Goal: Communication & Community: Participate in discussion

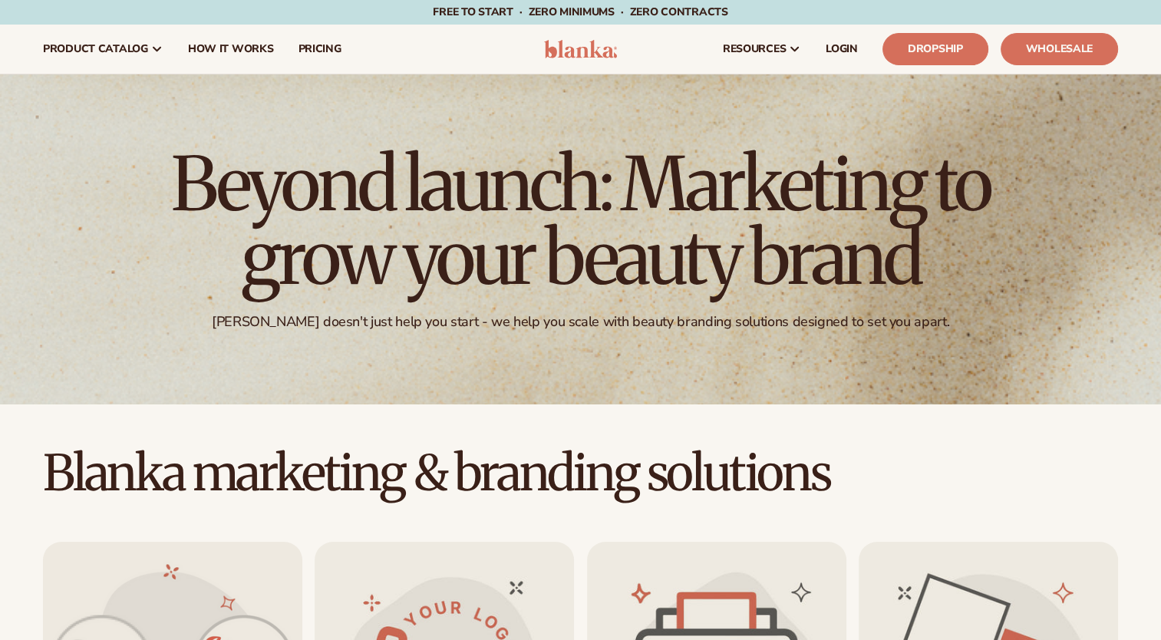
click at [847, 60] on link "LOGIN" at bounding box center [842, 49] width 57 height 49
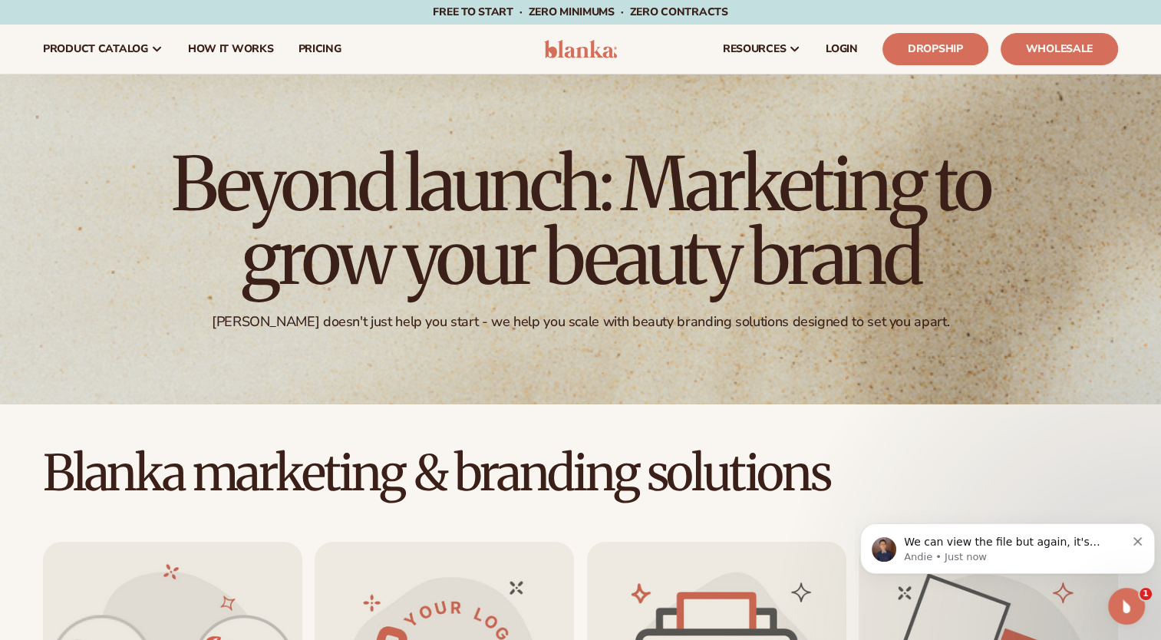
click at [1007, 550] on p "Andie • Just now" at bounding box center [1015, 557] width 222 height 14
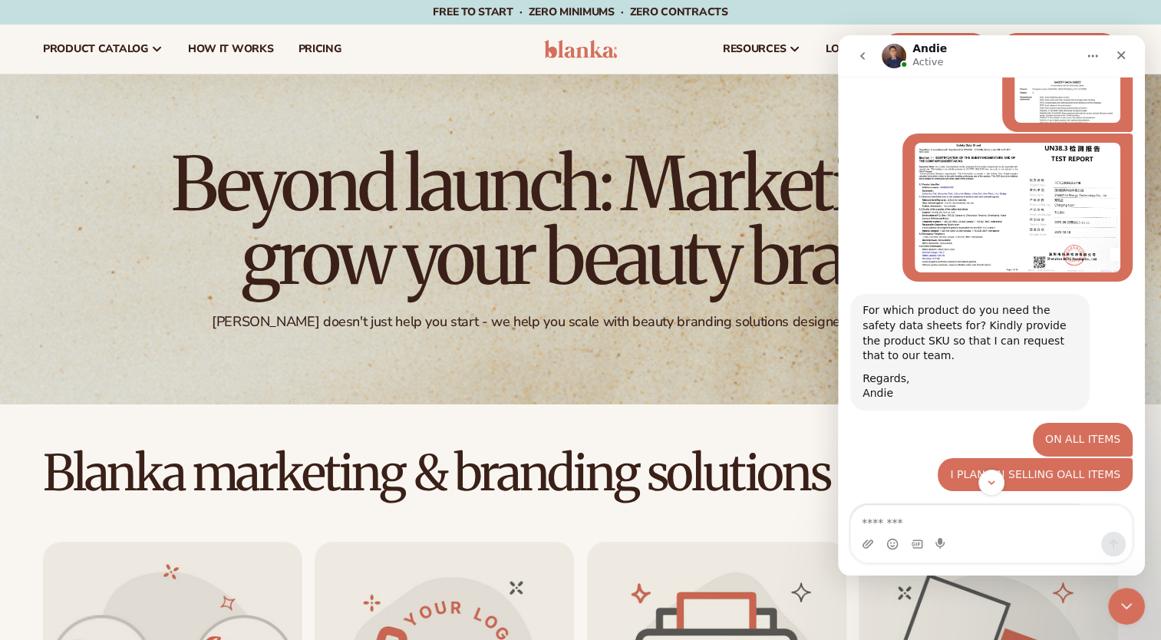
scroll to position [10025, 0]
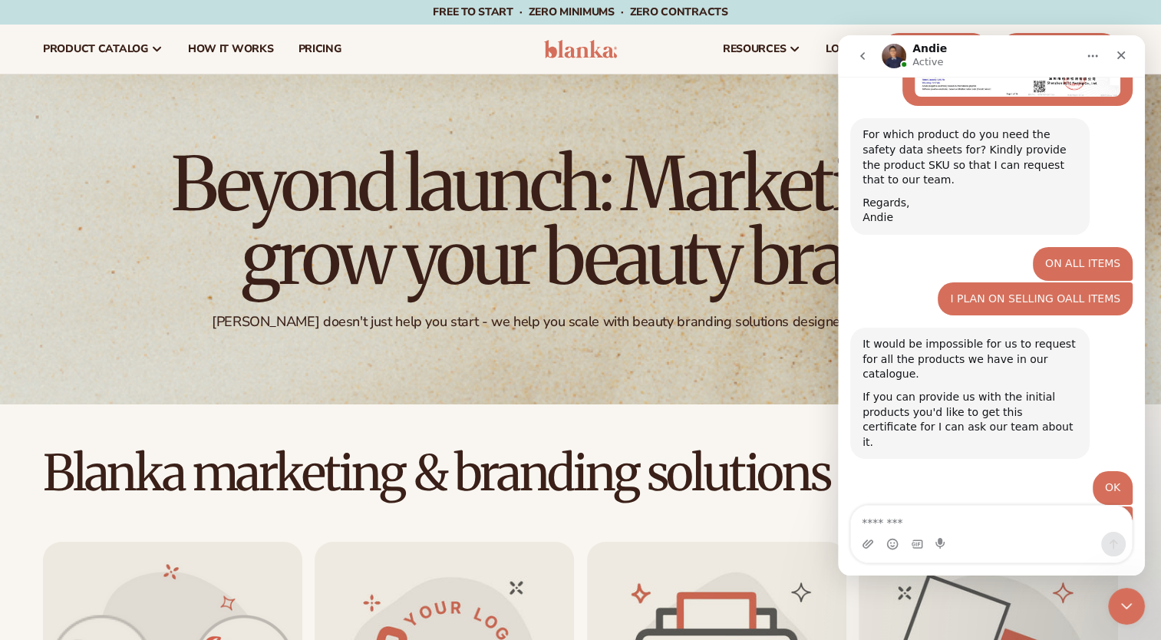
click at [887, 520] on textarea "Message…" at bounding box center [991, 519] width 281 height 26
type textarea "**********"
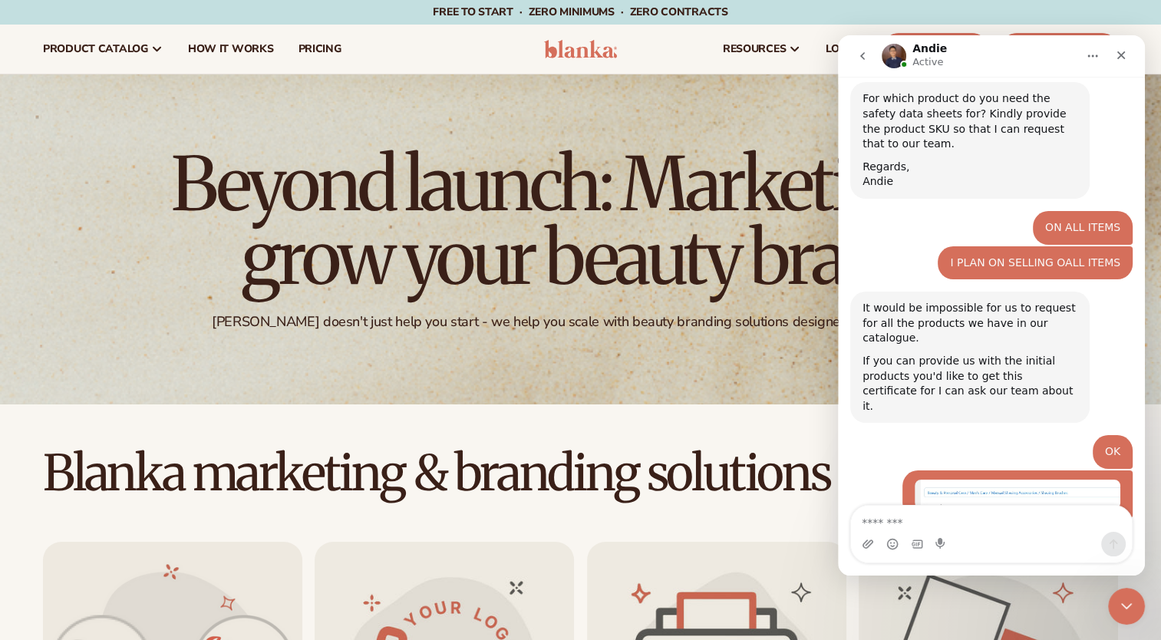
click at [926, 516] on textarea "Message…" at bounding box center [991, 519] width 281 height 26
click at [1121, 55] on icon "Close" at bounding box center [1122, 55] width 8 height 8
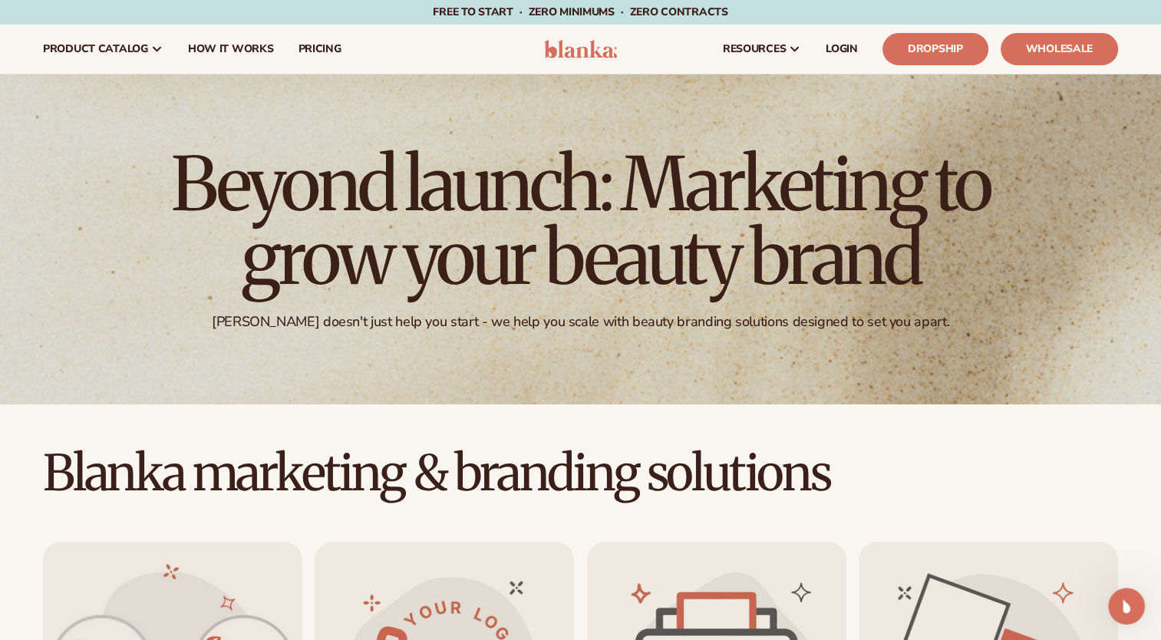
scroll to position [10060, 0]
click at [860, 39] on link "LOGIN" at bounding box center [842, 49] width 57 height 49
